Goal: Transaction & Acquisition: Download file/media

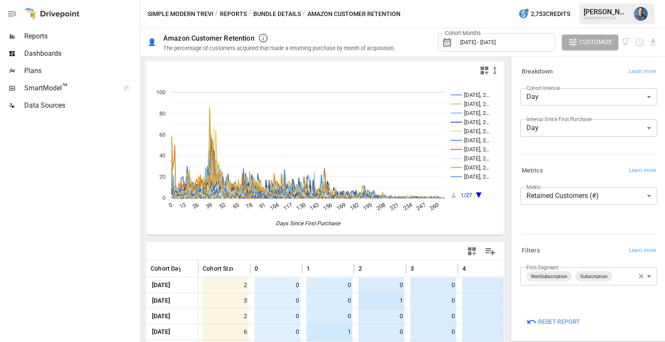
click at [76, 11] on div at bounding box center [51, 14] width 55 height 28
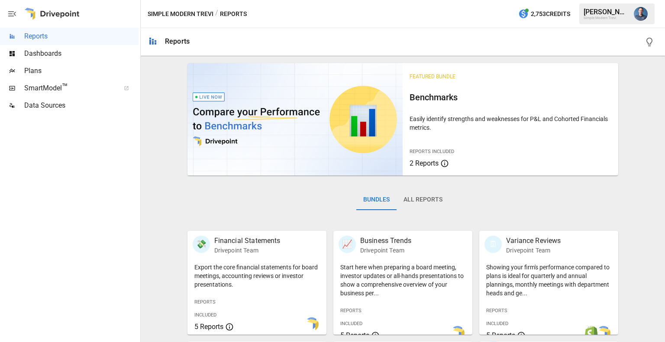
scroll to position [144, 0]
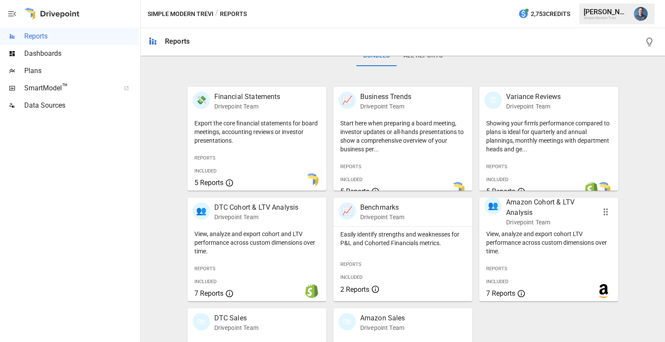
click at [524, 222] on p "Drivepoint Team" at bounding box center [549, 222] width 86 height 9
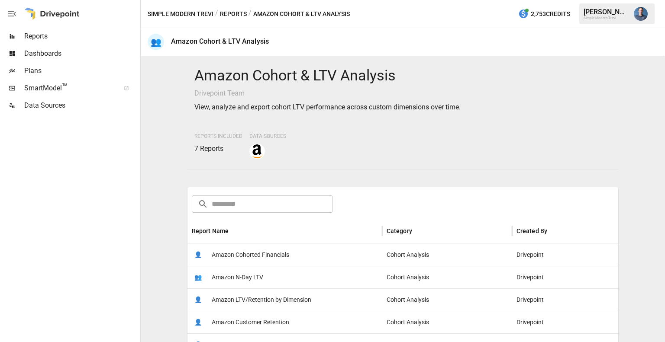
click at [292, 298] on span "Amazon LTV/Retention by Dimension" at bounding box center [262, 300] width 100 height 22
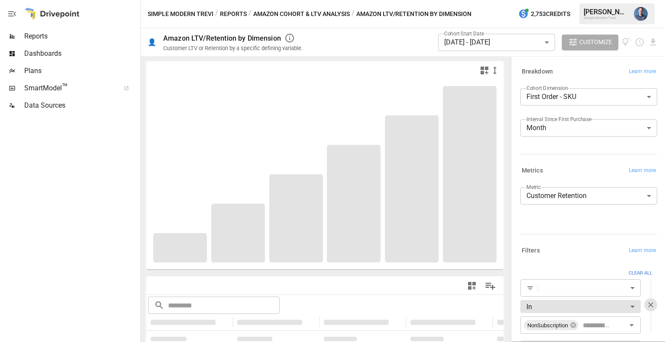
click at [479, 0] on body "**********" at bounding box center [332, 0] width 665 height 0
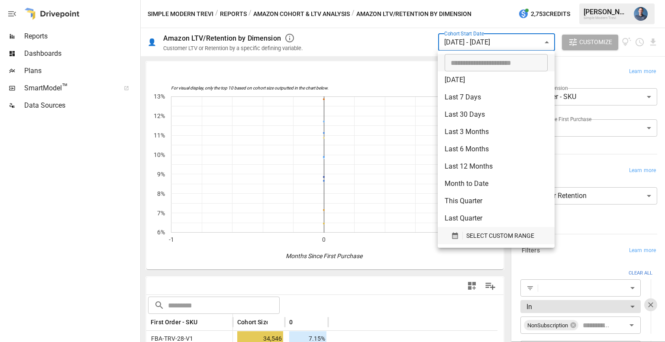
click at [478, 228] on button "SELECT CUSTOM RANGE" at bounding box center [495, 235] width 103 height 17
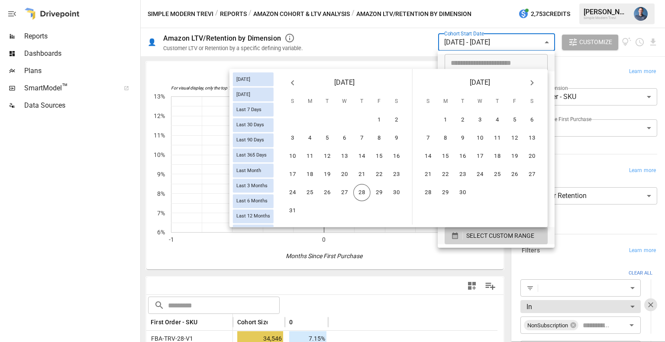
click at [289, 82] on icon "Previous month" at bounding box center [292, 82] width 10 height 10
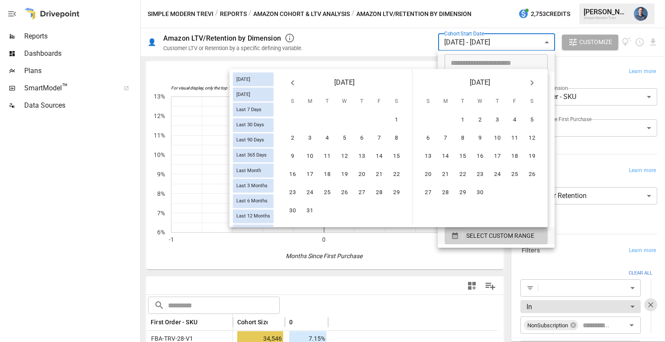
click at [289, 82] on icon "Previous month" at bounding box center [292, 82] width 10 height 10
click at [533, 83] on icon "Next month" at bounding box center [532, 82] width 10 height 10
click at [395, 126] on button "1" at bounding box center [396, 120] width 17 height 17
click at [532, 81] on icon "Next month" at bounding box center [531, 82] width 3 height 5
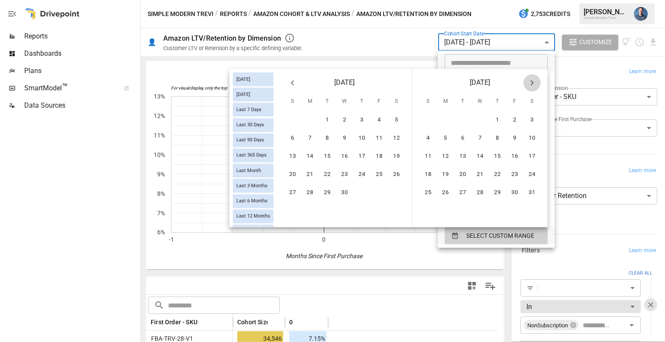
click at [532, 81] on icon "Next month" at bounding box center [531, 82] width 3 height 5
click at [399, 151] on button "16" at bounding box center [396, 156] width 17 height 17
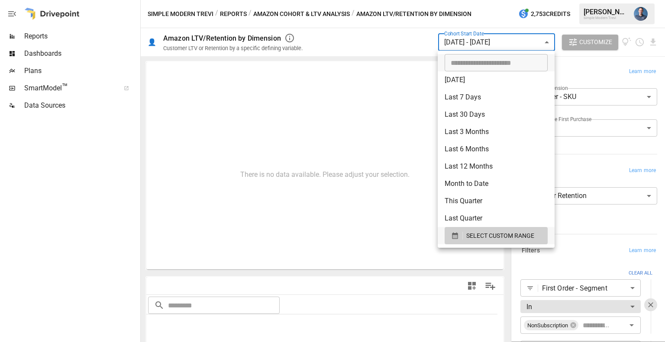
click at [664, 155] on div at bounding box center [332, 171] width 665 height 342
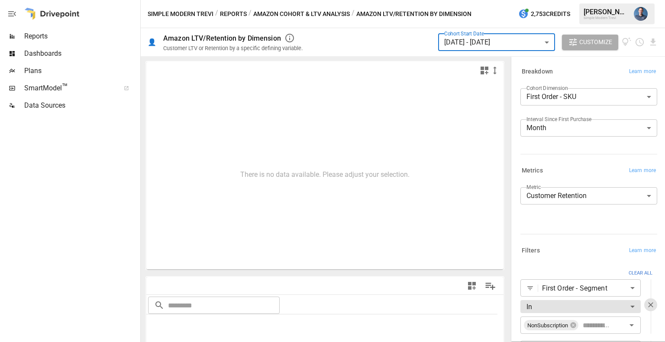
click at [575, 0] on body "**********" at bounding box center [332, 0] width 665 height 0
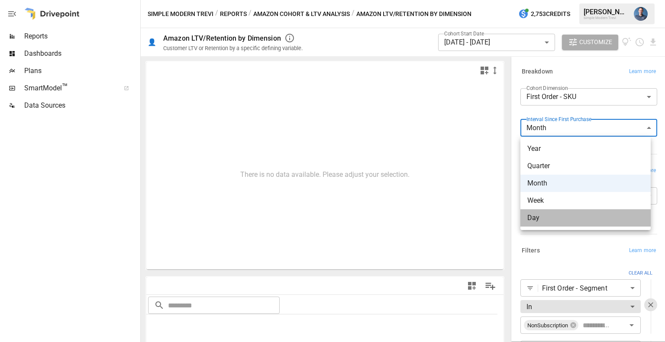
click at [547, 222] on span "Day" at bounding box center [585, 218] width 116 height 10
type input "***"
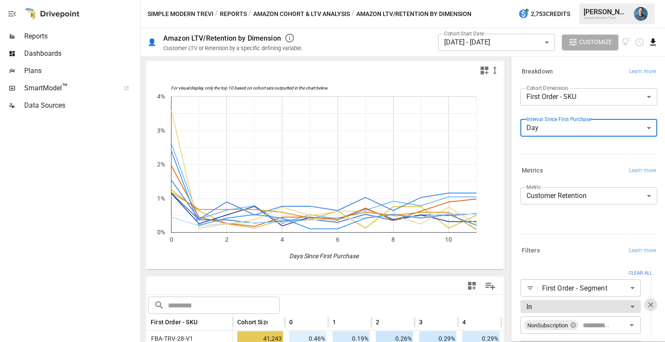
click at [653, 40] on icon "Download report" at bounding box center [653, 42] width 6 height 7
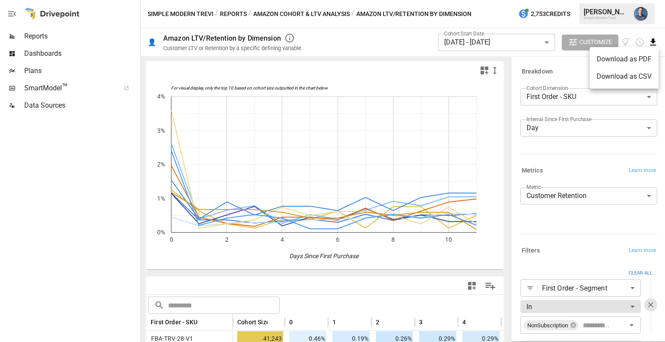
click at [618, 77] on li "Download as CSV" at bounding box center [623, 76] width 69 height 17
